Goal: Obtain resource: Obtain resource

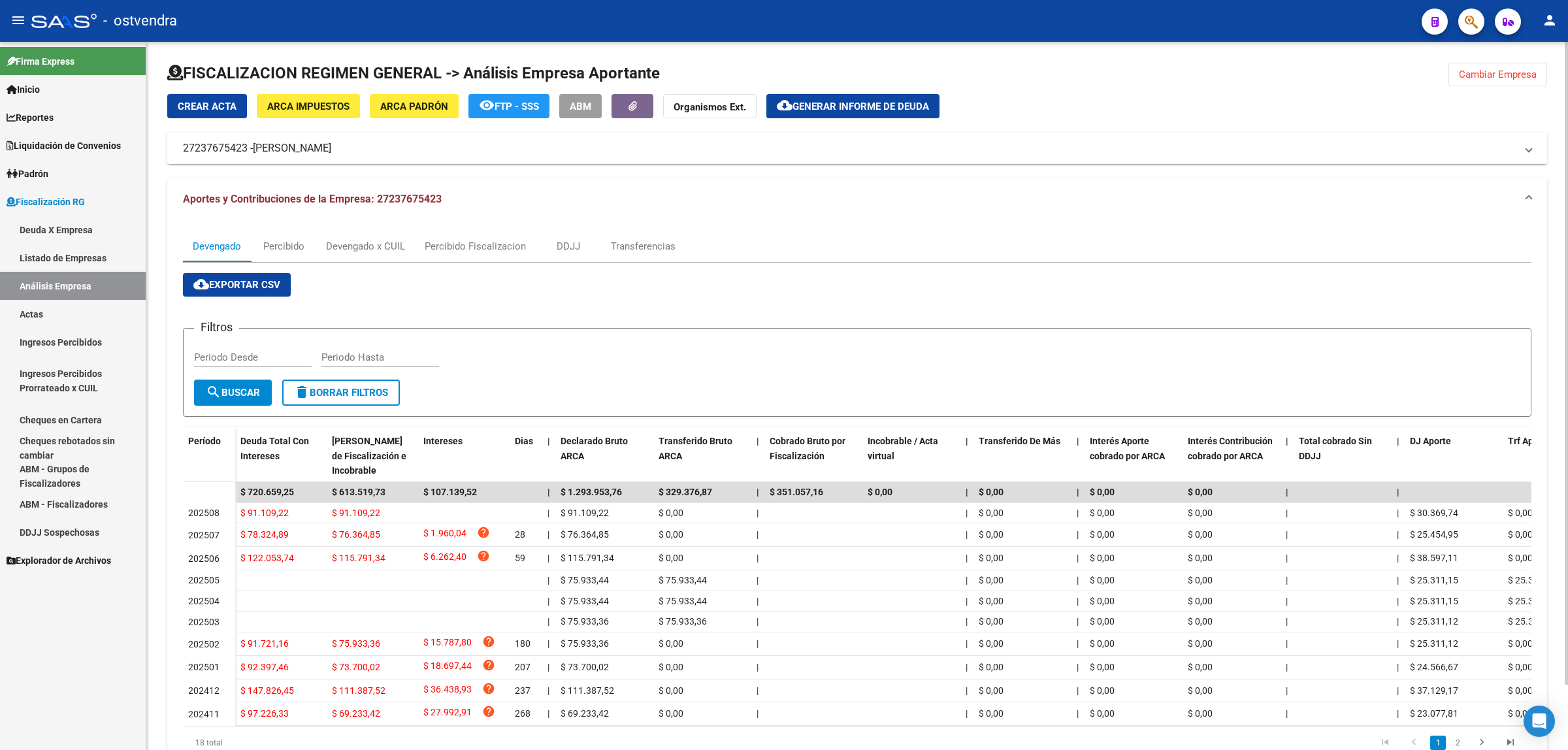
drag, startPoint x: 1345, startPoint y: 260, endPoint x: 1431, endPoint y: 177, distance: 119.5
click at [1354, 253] on div "Devengado Percibido Devengado x CUIL Percibido Fiscalizacion DDJJ Transferencias" at bounding box center [856, 246] width 1349 height 31
click at [1494, 72] on span "Cambiar Empresa" at bounding box center [1497, 75] width 78 height 11
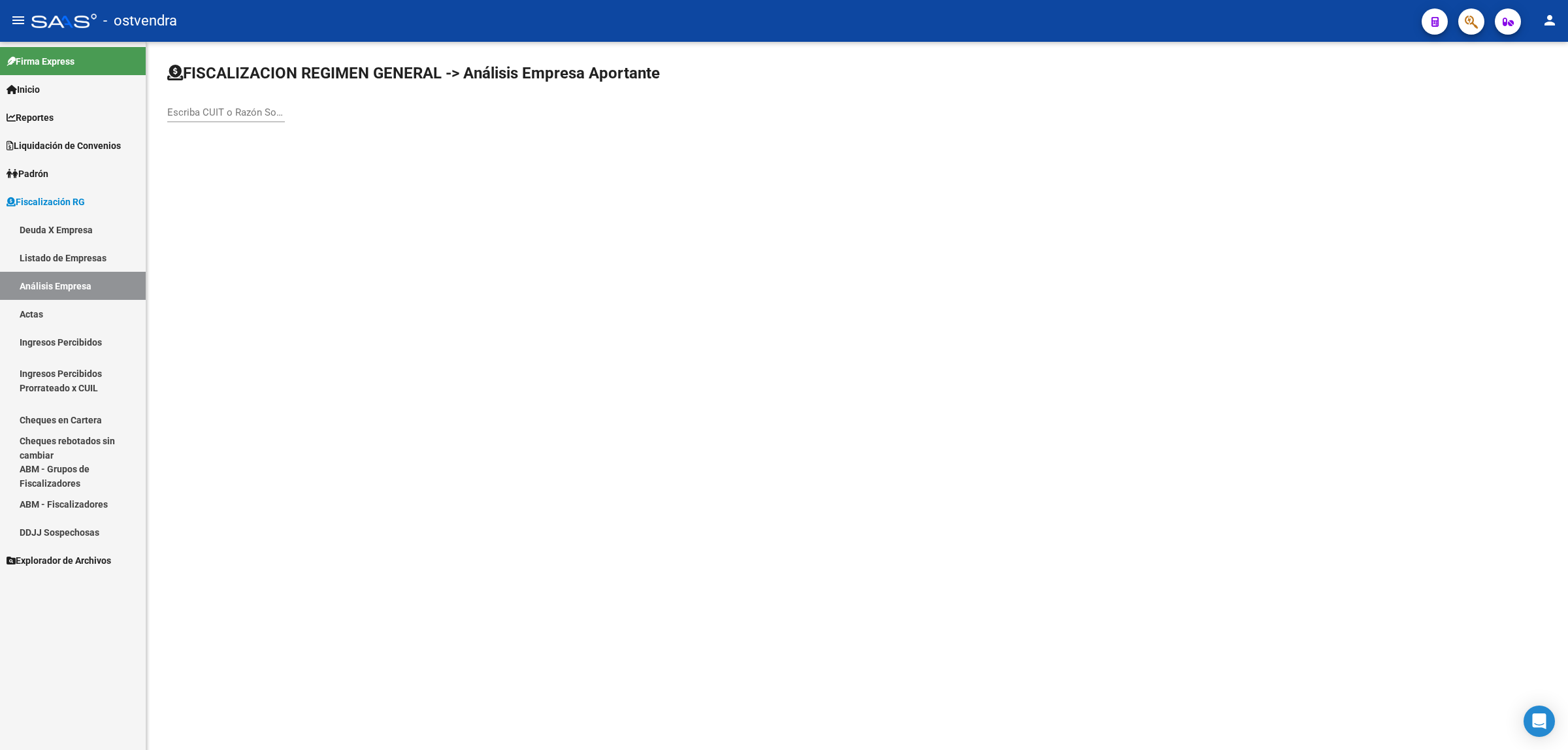
click at [279, 109] on input "Escriba CUIT o Razón Social para buscar" at bounding box center [226, 112] width 118 height 11
paste input "33707827969"
type input "33707827969"
click at [201, 144] on span "[PERSON_NAME] SRL" at bounding box center [363, 137] width 371 height 31
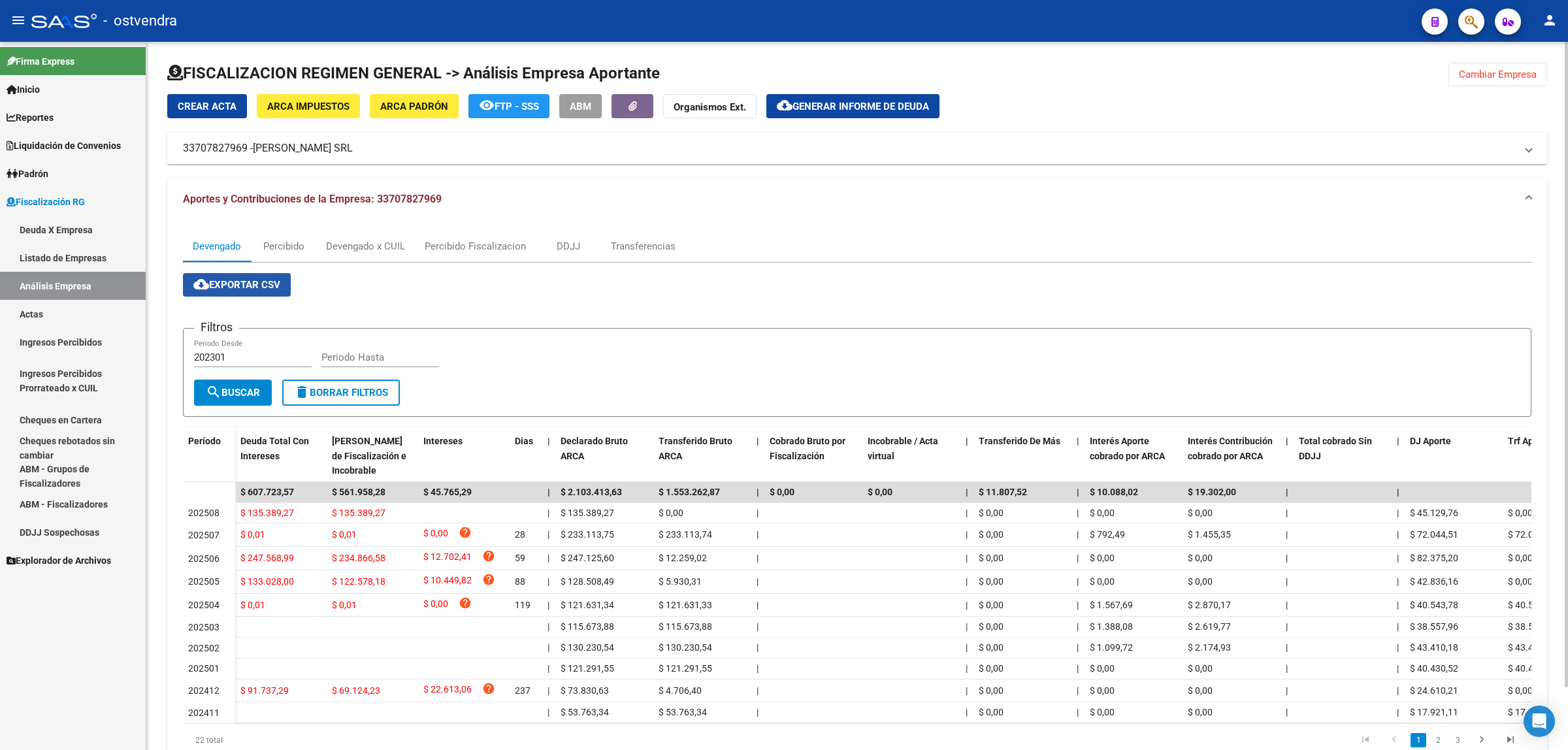
click at [261, 281] on span "cloud_download Exportar CSV" at bounding box center [237, 285] width 87 height 11
click at [364, 243] on div "Devengado x CUIL" at bounding box center [365, 246] width 79 height 15
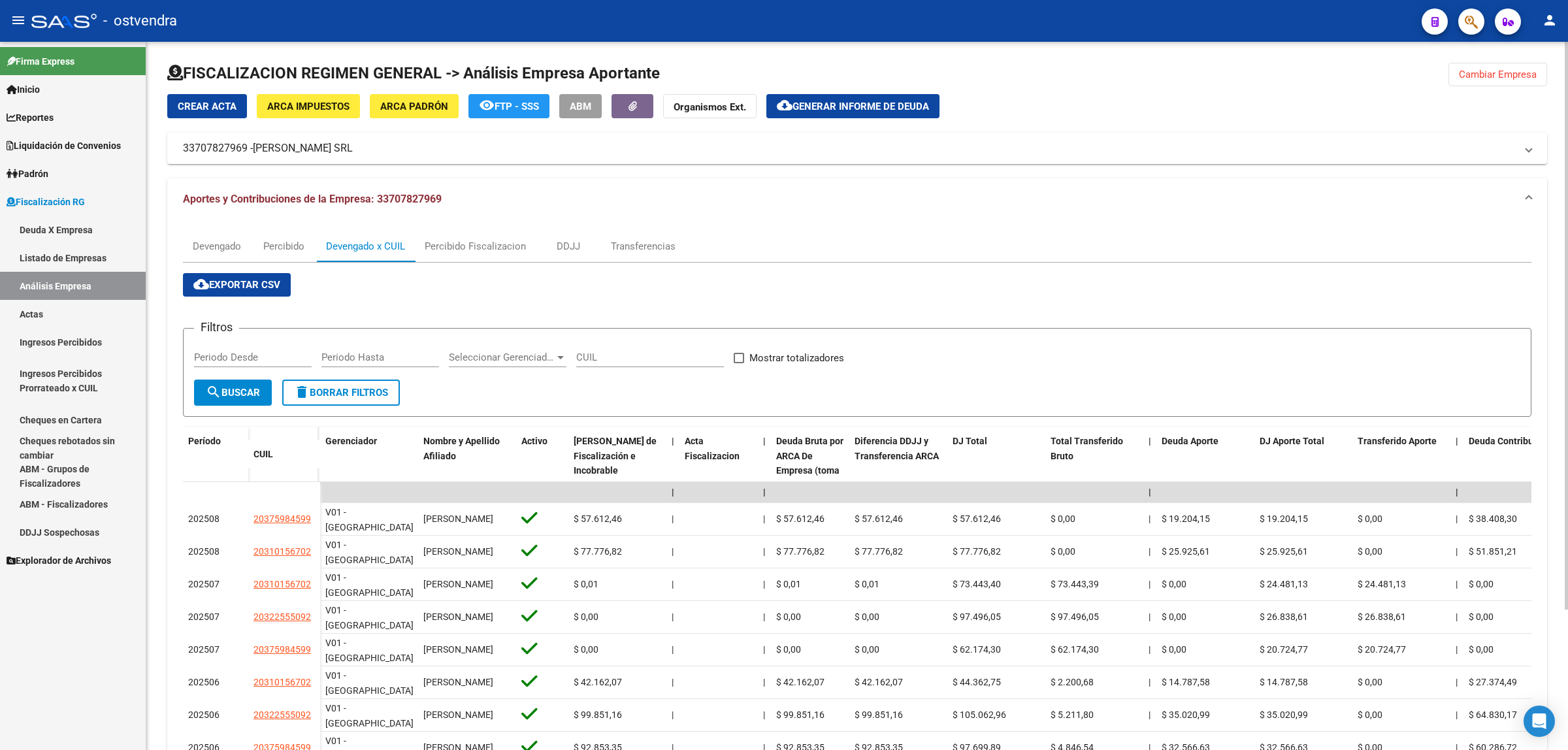
click at [225, 281] on span "cloud_download Exportar CSV" at bounding box center [237, 285] width 87 height 11
click at [838, 103] on span "Generar informe de deuda" at bounding box center [861, 106] width 137 height 11
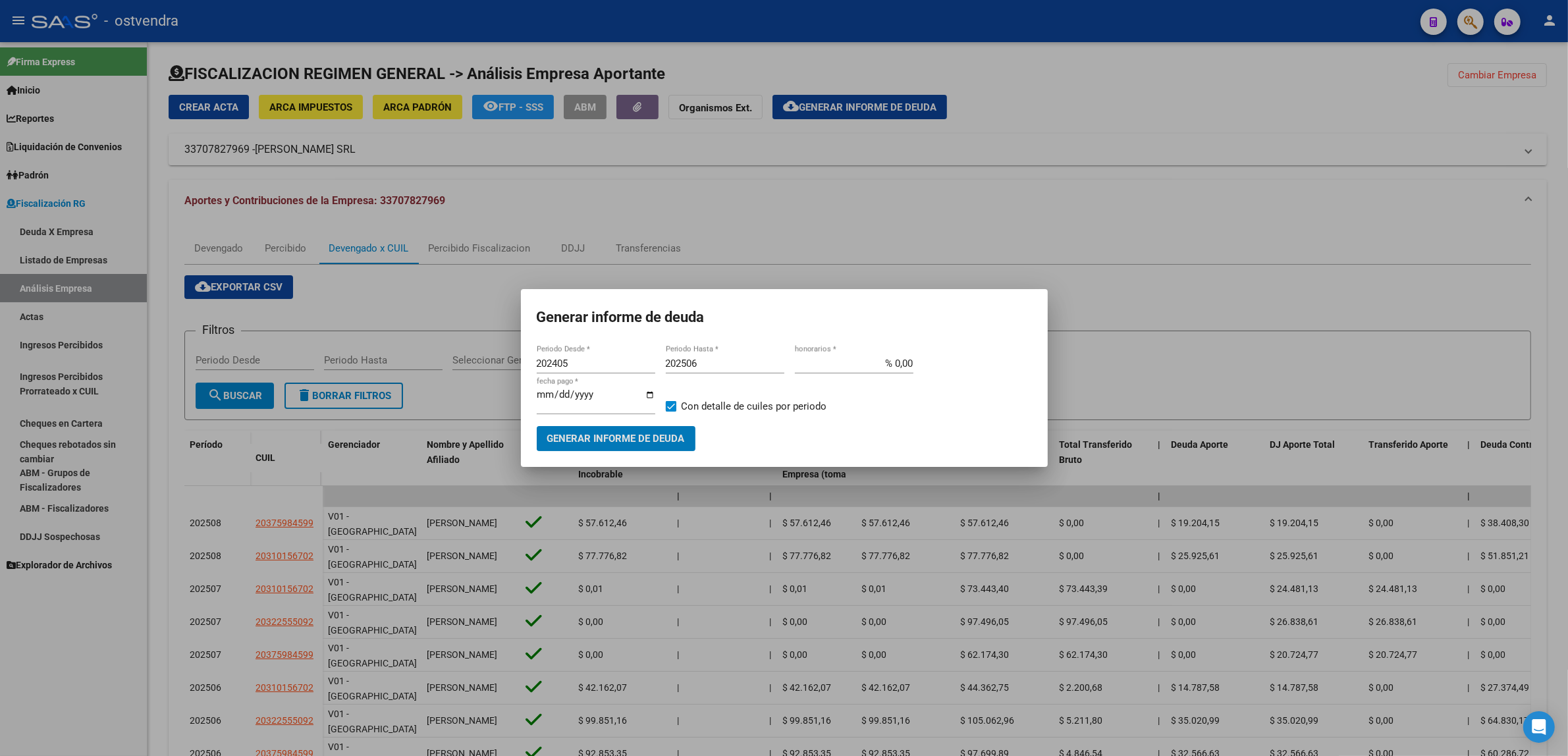
click at [604, 367] on input "202405" at bounding box center [596, 363] width 119 height 12
type input "201901"
type input "202509"
type input "[DATE]"
click at [621, 435] on span "Generar informe de deuda" at bounding box center [616, 439] width 138 height 12
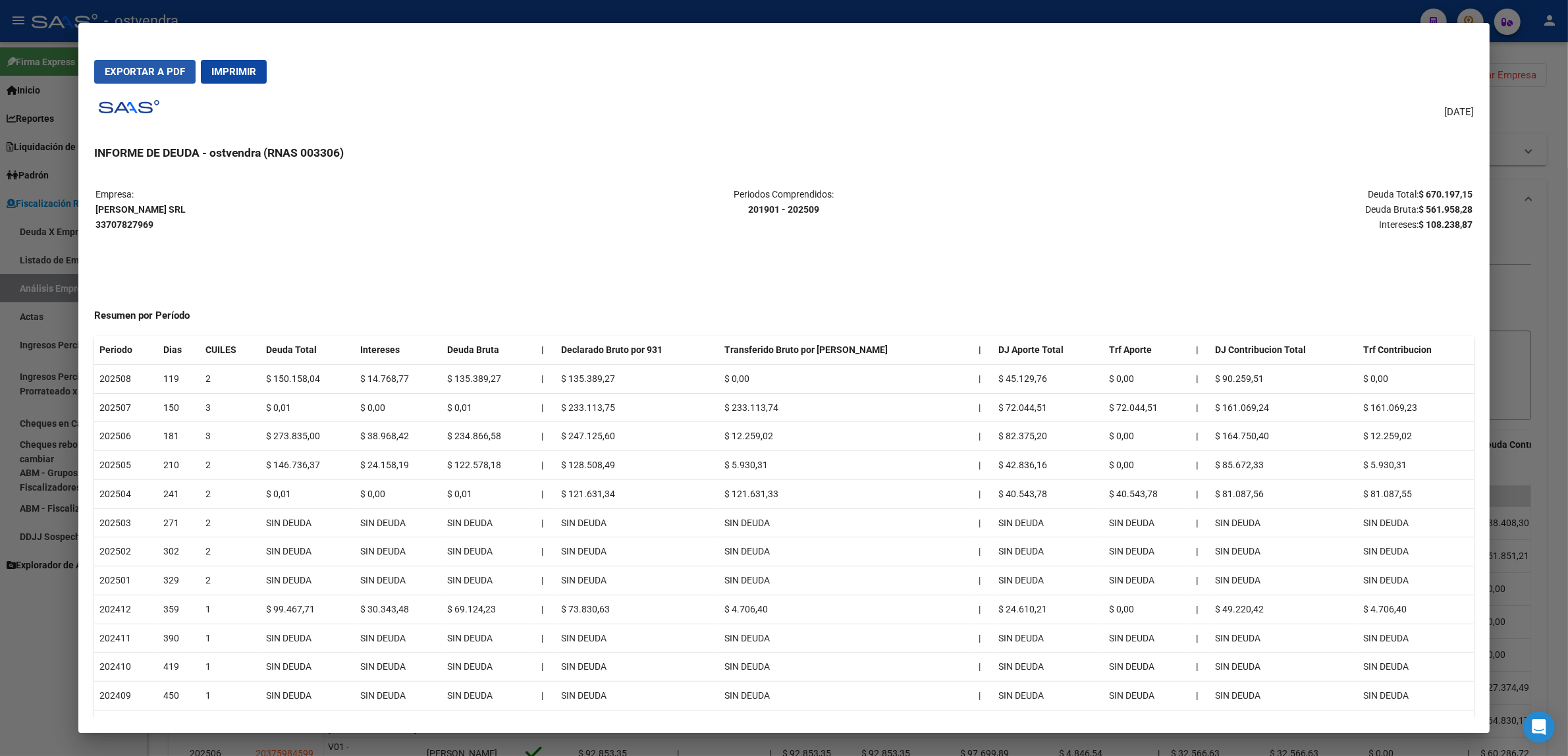
click at [145, 70] on span "Exportar a PDF" at bounding box center [144, 72] width 80 height 12
